Goal: Stay updated

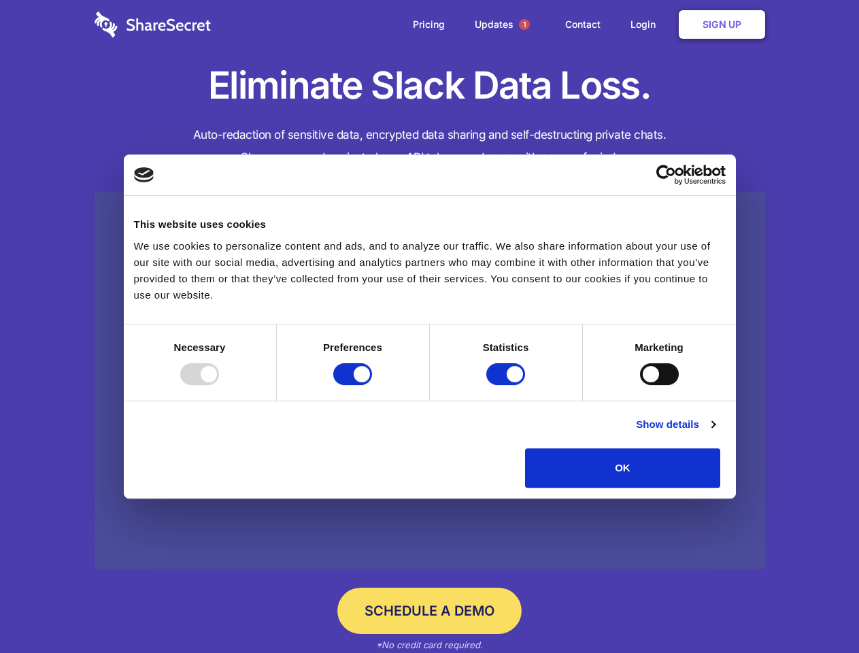
click at [219, 385] on div at bounding box center [199, 374] width 39 height 22
click at [372, 385] on input "Preferences" at bounding box center [352, 374] width 39 height 22
checkbox input "false"
click at [507, 385] on input "Statistics" at bounding box center [505, 374] width 39 height 22
checkbox input "false"
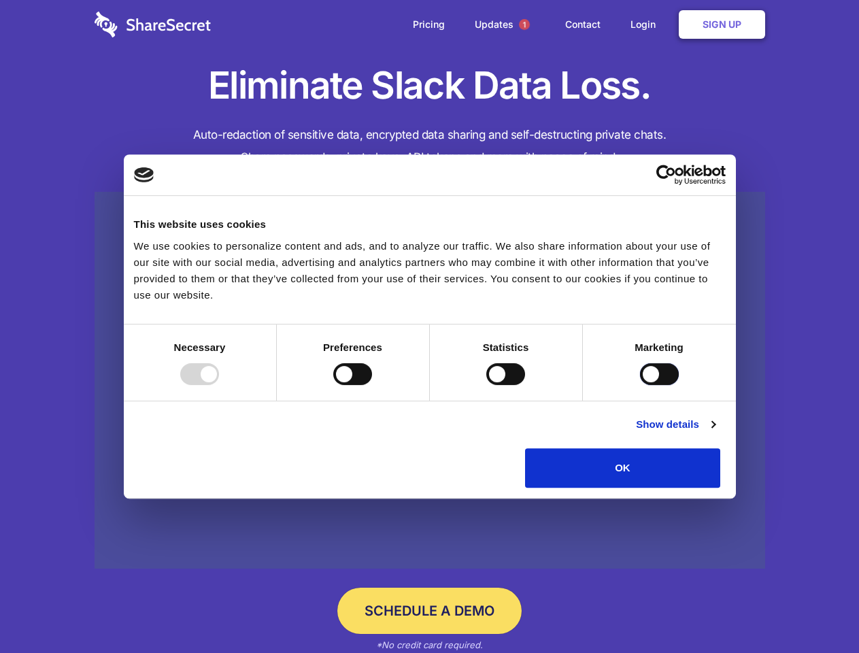
click at [640, 385] on input "Marketing" at bounding box center [659, 374] width 39 height 22
checkbox input "true"
click at [714, 432] on link "Show details" at bounding box center [675, 424] width 79 height 16
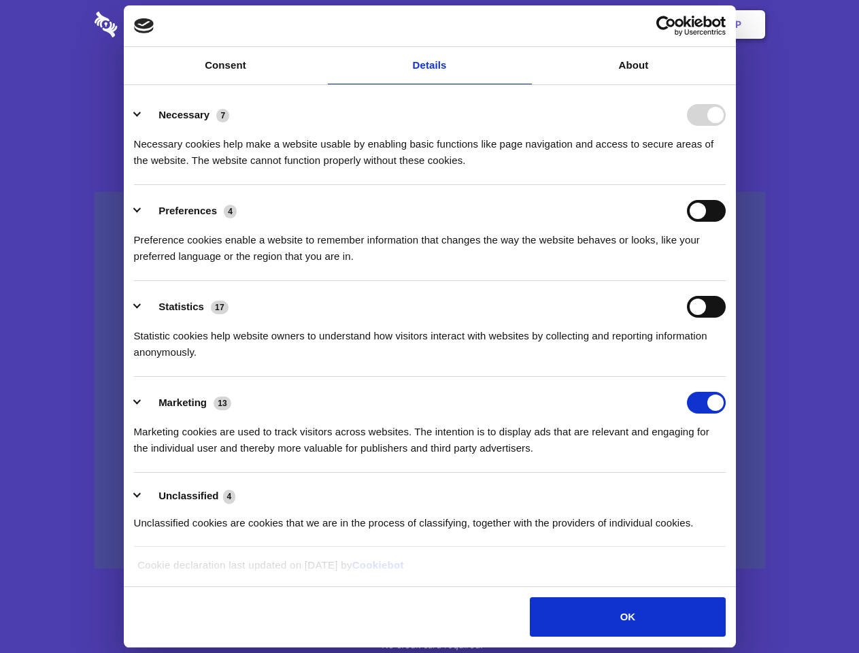
click at [725, 169] on div "Necessary 7 Necessary cookies help make a website usable by enabling basic func…" at bounding box center [429, 136] width 591 height 65
click at [523, 24] on span "1" at bounding box center [524, 24] width 11 height 11
